Goal: Navigation & Orientation: Find specific page/section

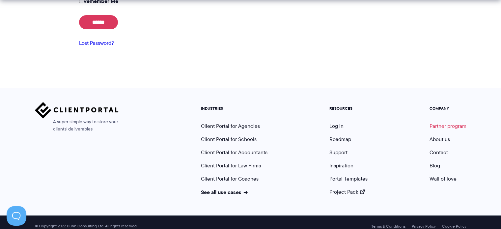
click at [447, 129] on link "Partner program" at bounding box center [448, 126] width 37 height 8
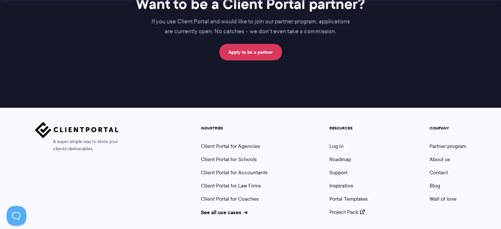
scroll to position [471, 0]
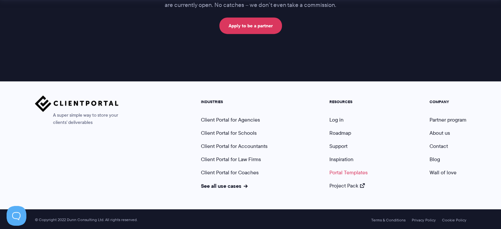
click at [347, 172] on link "Portal Templates" at bounding box center [349, 173] width 38 height 8
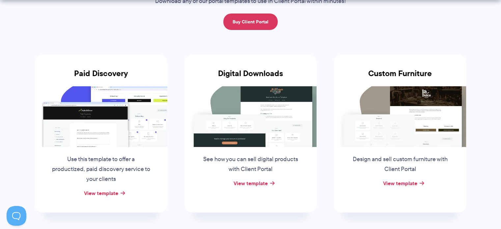
scroll to position [99, 0]
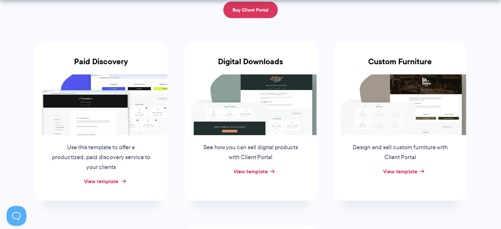
click at [100, 182] on link "View template" at bounding box center [101, 181] width 34 height 8
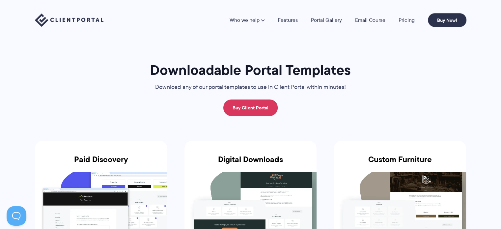
scroll to position [0, 0]
